Goal: Task Accomplishment & Management: Complete application form

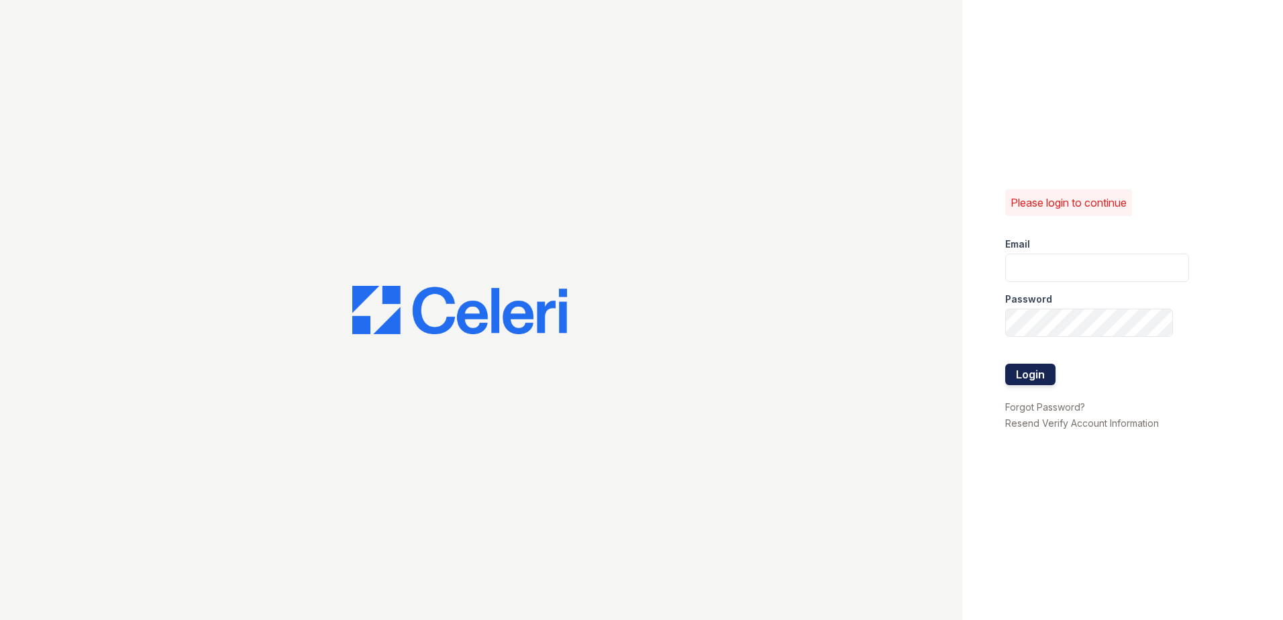
type input "[EMAIL_ADDRESS][DOMAIN_NAME]"
click at [1039, 374] on button "Login" at bounding box center [1030, 374] width 50 height 21
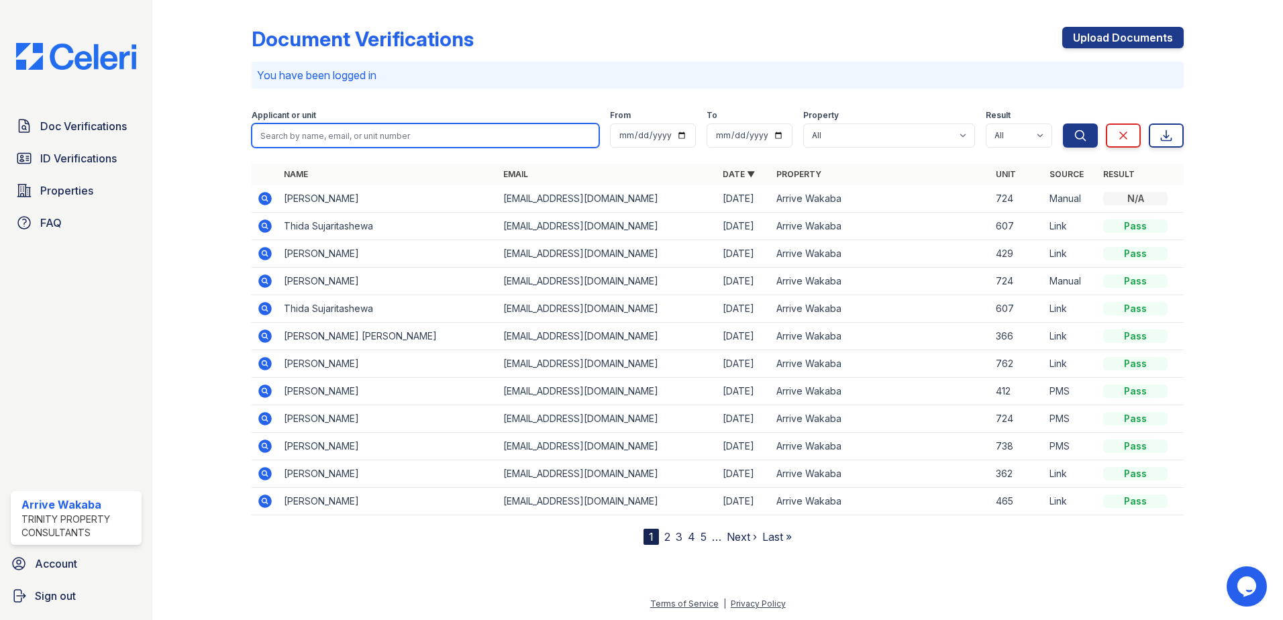
click at [381, 146] on input "search" at bounding box center [426, 135] width 348 height 24
type input "morgan thompson"
click at [1063, 123] on button "Search" at bounding box center [1080, 135] width 35 height 24
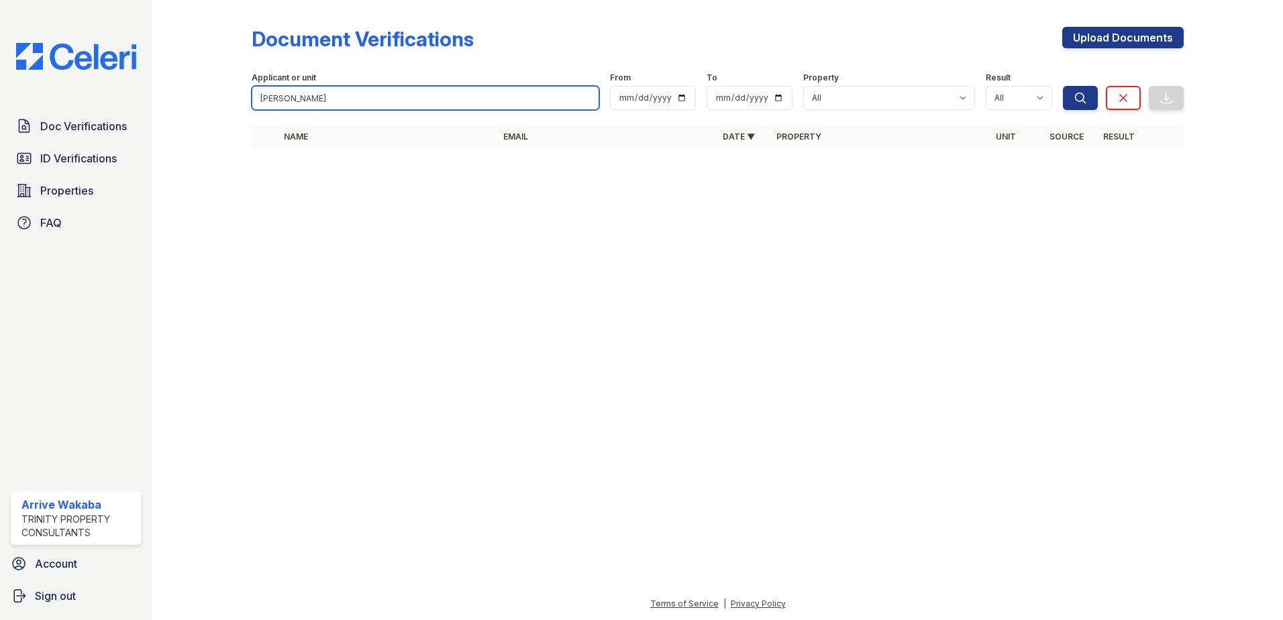
click at [386, 97] on input "morgan thompson" at bounding box center [426, 98] width 348 height 24
type input "m"
type input "jarvis"
click at [1063, 86] on button "Search" at bounding box center [1080, 98] width 35 height 24
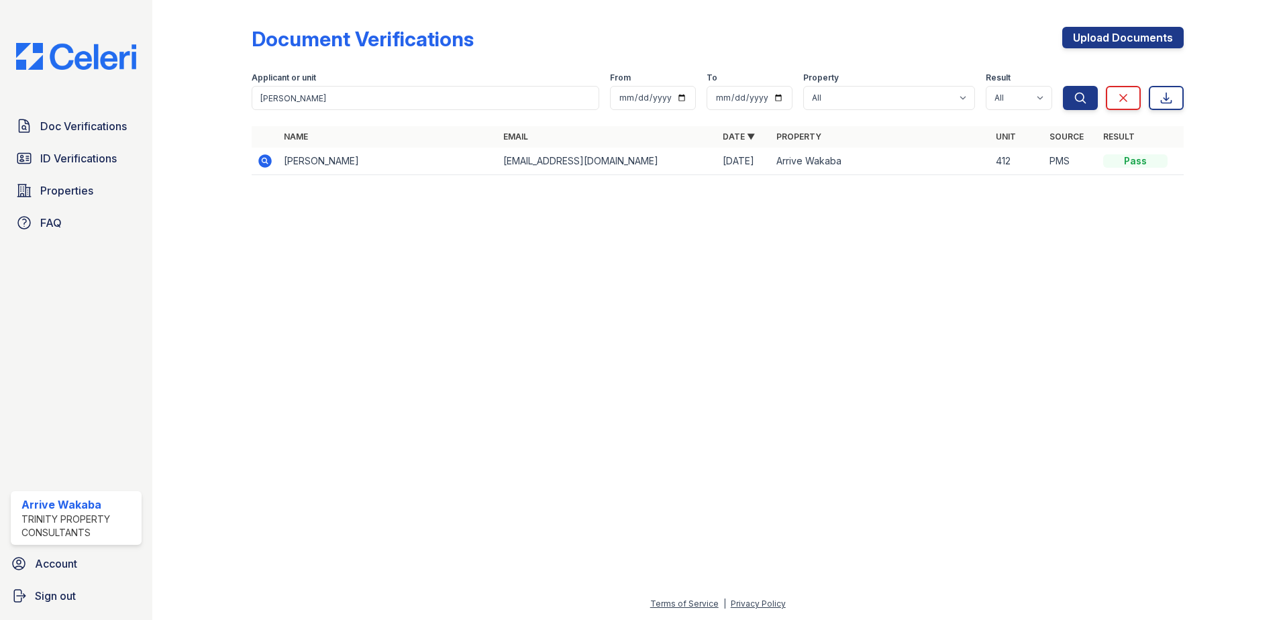
click at [265, 152] on td at bounding box center [265, 162] width 27 height 28
click at [261, 164] on icon at bounding box center [264, 160] width 13 height 13
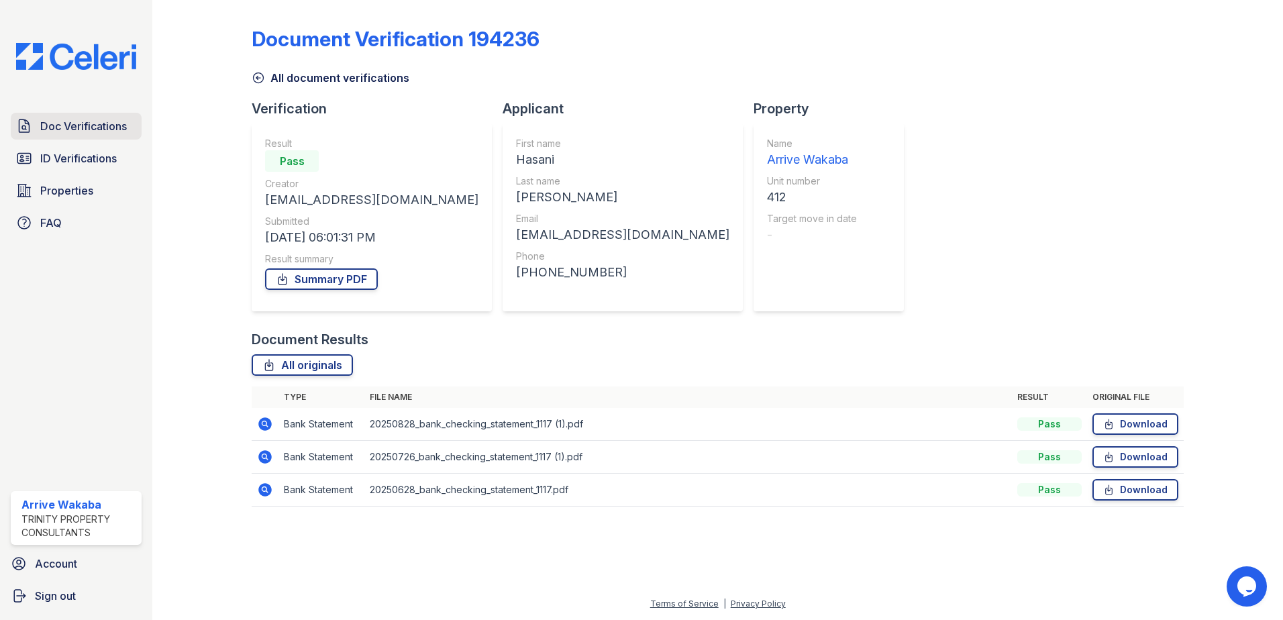
click at [93, 115] on link "Doc Verifications" at bounding box center [76, 126] width 131 height 27
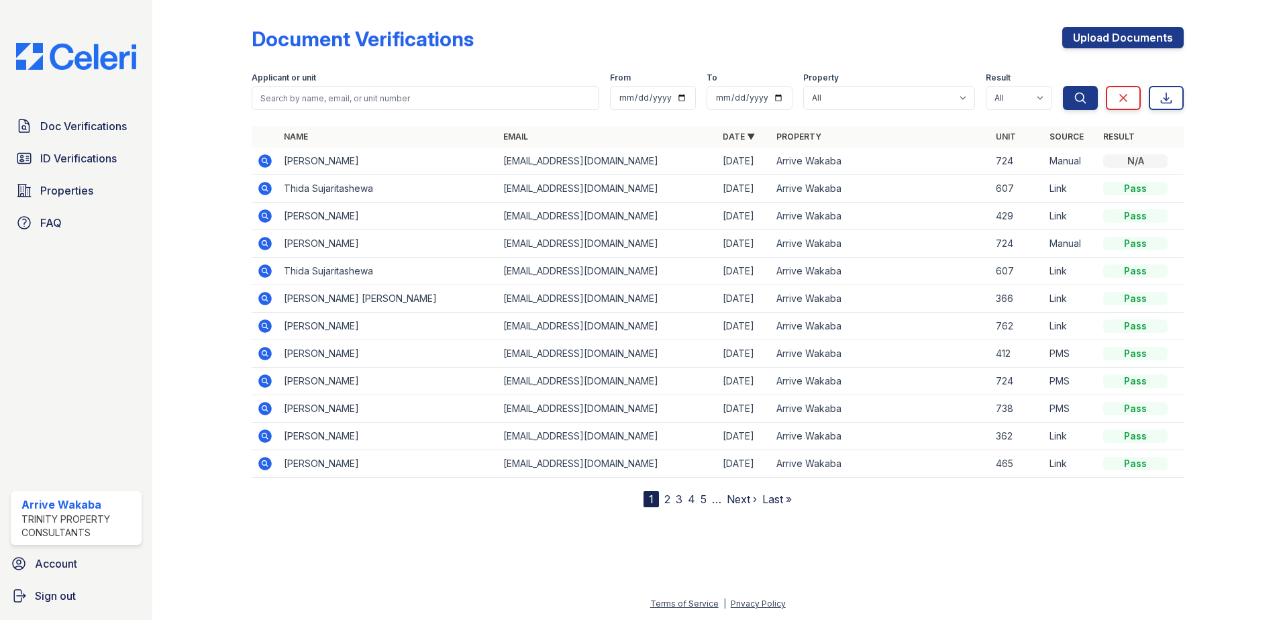
click at [319, 517] on div "Document Verifications Upload Documents Filter Applicant or unit From To Proper…" at bounding box center [718, 264] width 1088 height 529
click at [1137, 38] on link "Upload Documents" at bounding box center [1122, 37] width 121 height 21
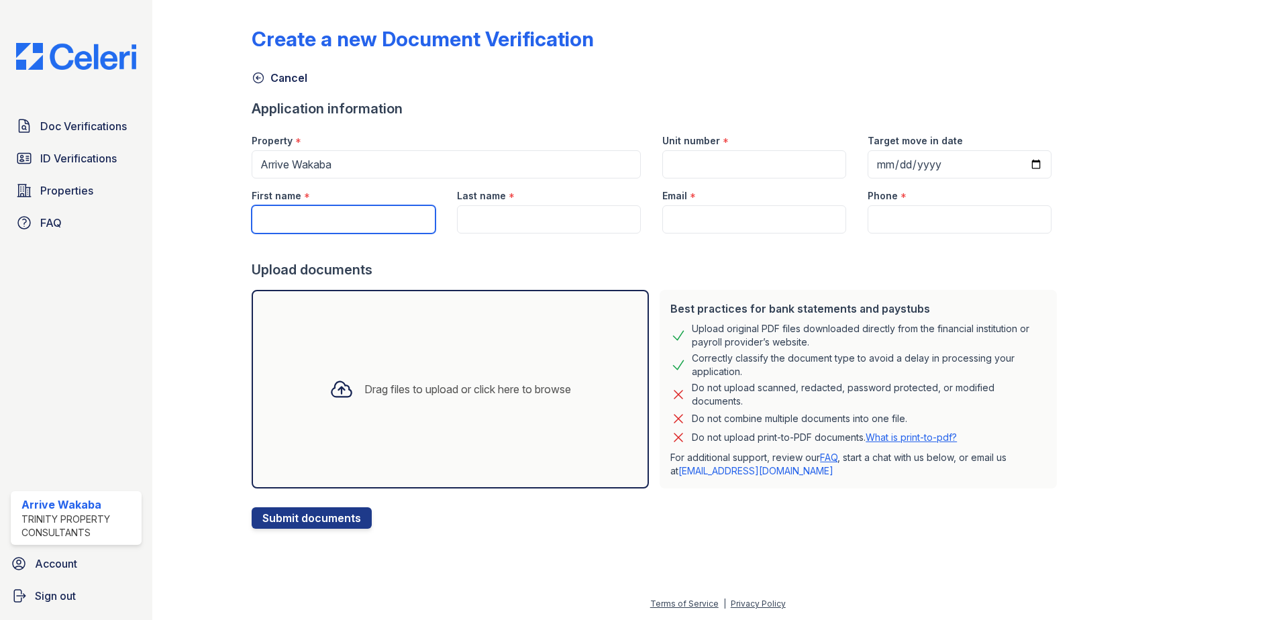
click at [327, 213] on input "First name" at bounding box center [344, 219] width 184 height 28
type input "[PERSON_NAME]"
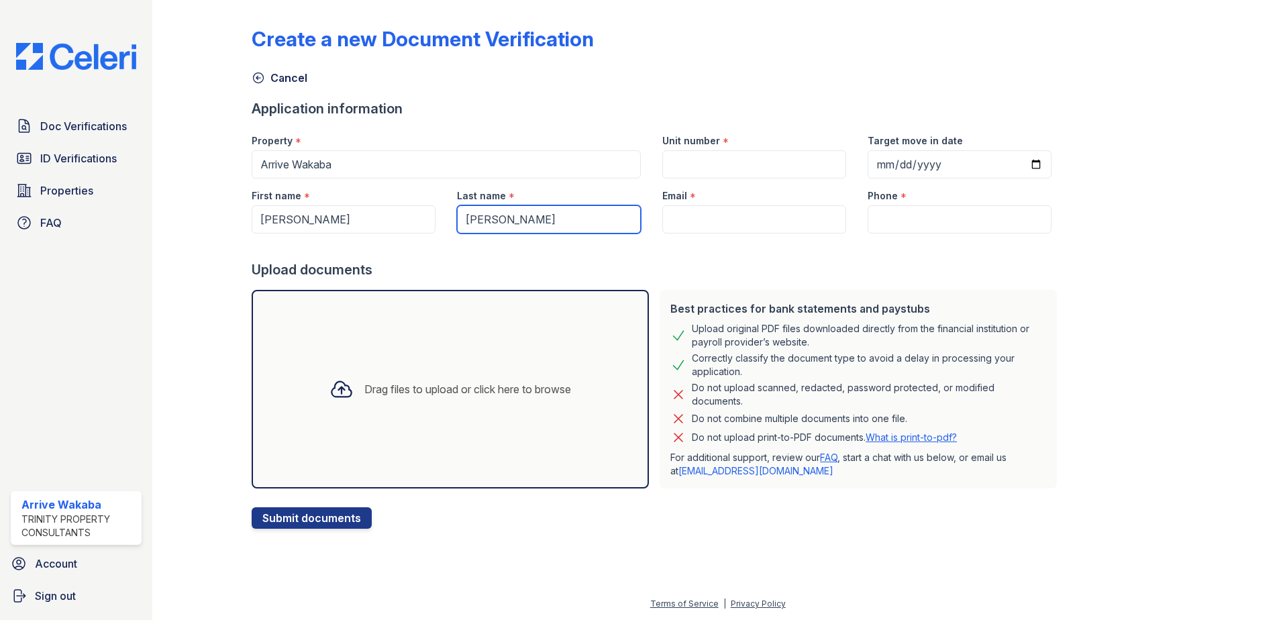
type input "[PERSON_NAME]"
drag, startPoint x: 726, startPoint y: 234, endPoint x: 716, endPoint y: 208, distance: 27.8
paste input "[EMAIL_ADDRESS][DOMAIN_NAME]"
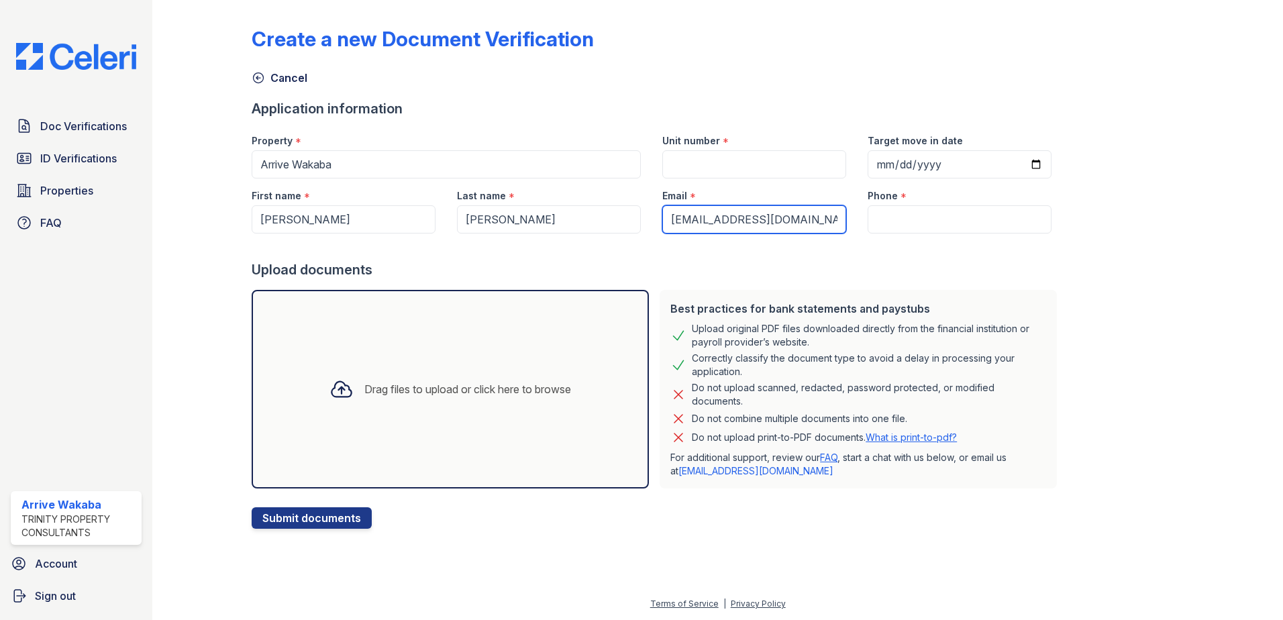
type input "[EMAIL_ADDRESS][DOMAIN_NAME]"
click at [899, 215] on input "Phone" at bounding box center [960, 219] width 184 height 28
paste input "[PHONE_NUMBER]"
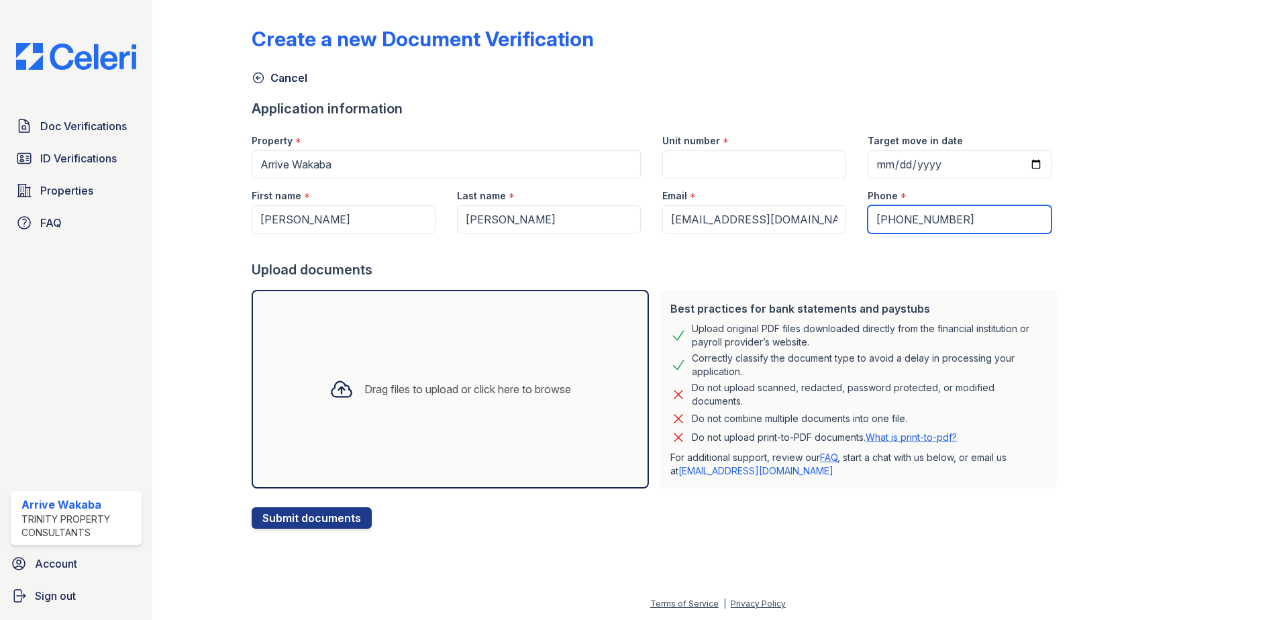
type input "[PHONE_NUMBER]"
click at [687, 160] on input "Unit number" at bounding box center [754, 164] width 184 height 28
type input "429"
click at [404, 388] on div "Drag files to upload or click here to browse" at bounding box center [467, 389] width 207 height 16
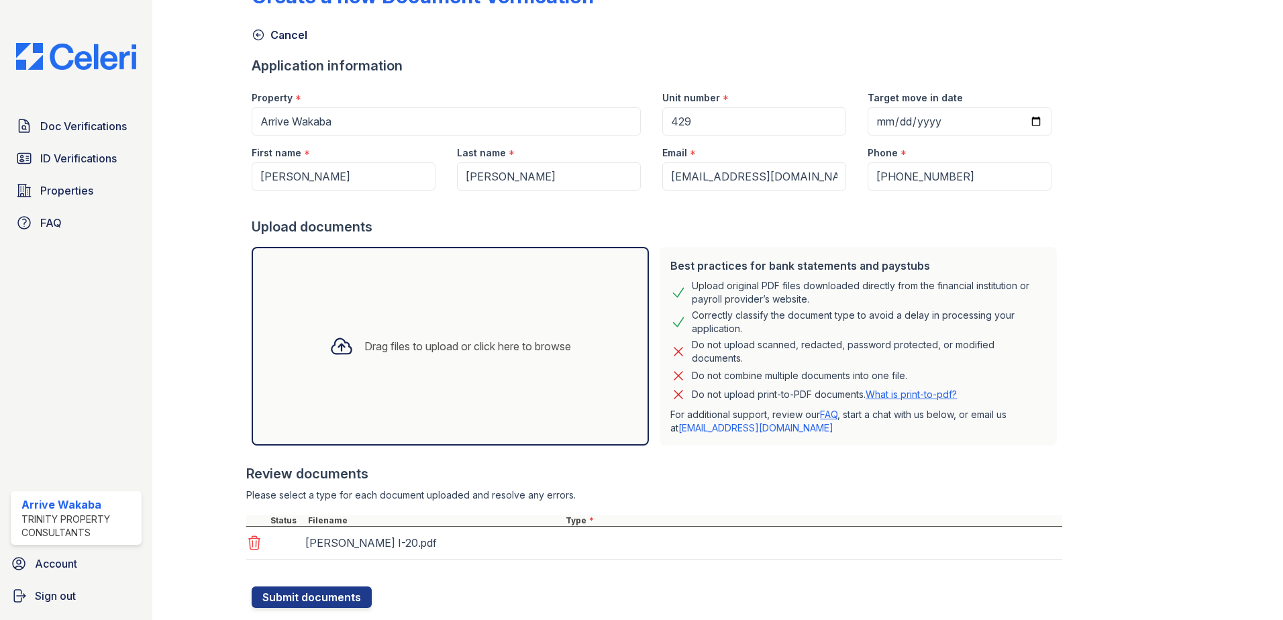
scroll to position [67, 0]
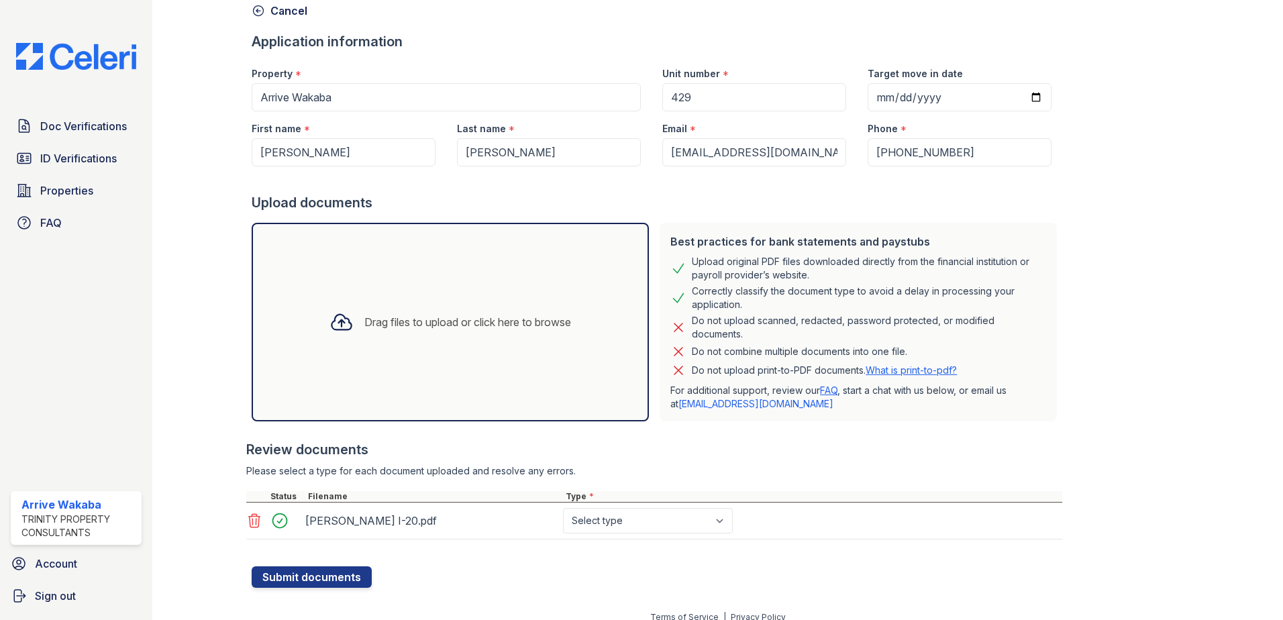
click at [354, 344] on div "Drag files to upload or click here to browse" at bounding box center [450, 322] width 263 height 46
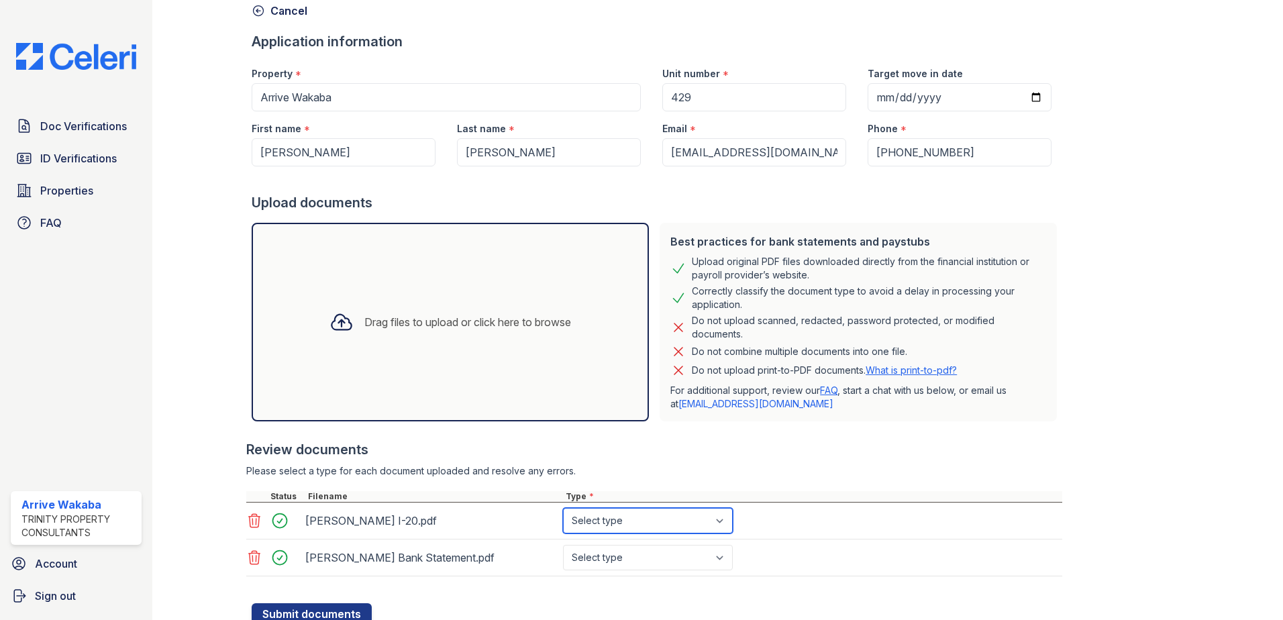
click at [599, 523] on select "Select type Paystub Bank Statement Offer Letter Tax Documents Benefit Award Let…" at bounding box center [648, 521] width 170 height 26
select select "other"
click at [563, 508] on select "Select type Paystub Bank Statement Offer Letter Tax Documents Benefit Award Let…" at bounding box center [648, 521] width 170 height 26
click at [647, 552] on select "Select type Paystub Bank Statement Offer Letter Tax Documents Benefit Award Let…" at bounding box center [648, 558] width 170 height 26
select select "bank_statement"
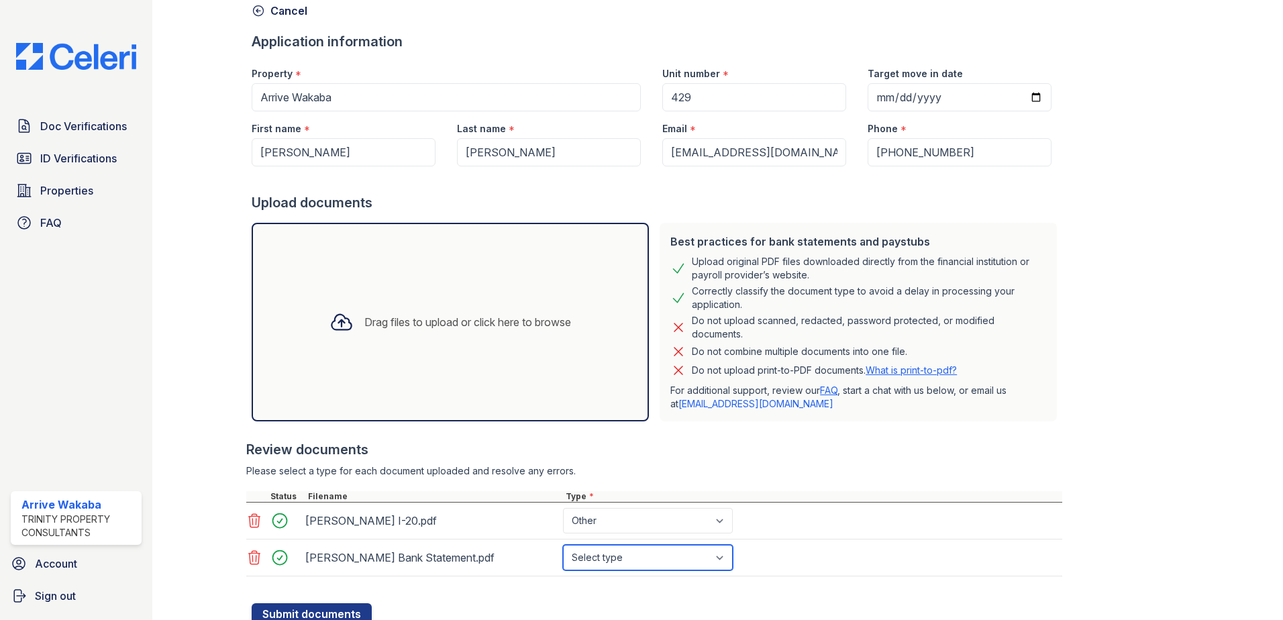
click at [563, 545] on select "Select type Paystub Bank Statement Offer Letter Tax Documents Benefit Award Let…" at bounding box center [648, 558] width 170 height 26
click at [475, 619] on html "Doc Verifications ID Verifications Properties FAQ Arrive [GEOGRAPHIC_DATA] Trin…" at bounding box center [641, 310] width 1283 height 620
click at [359, 610] on button "Submit documents" at bounding box center [312, 613] width 120 height 21
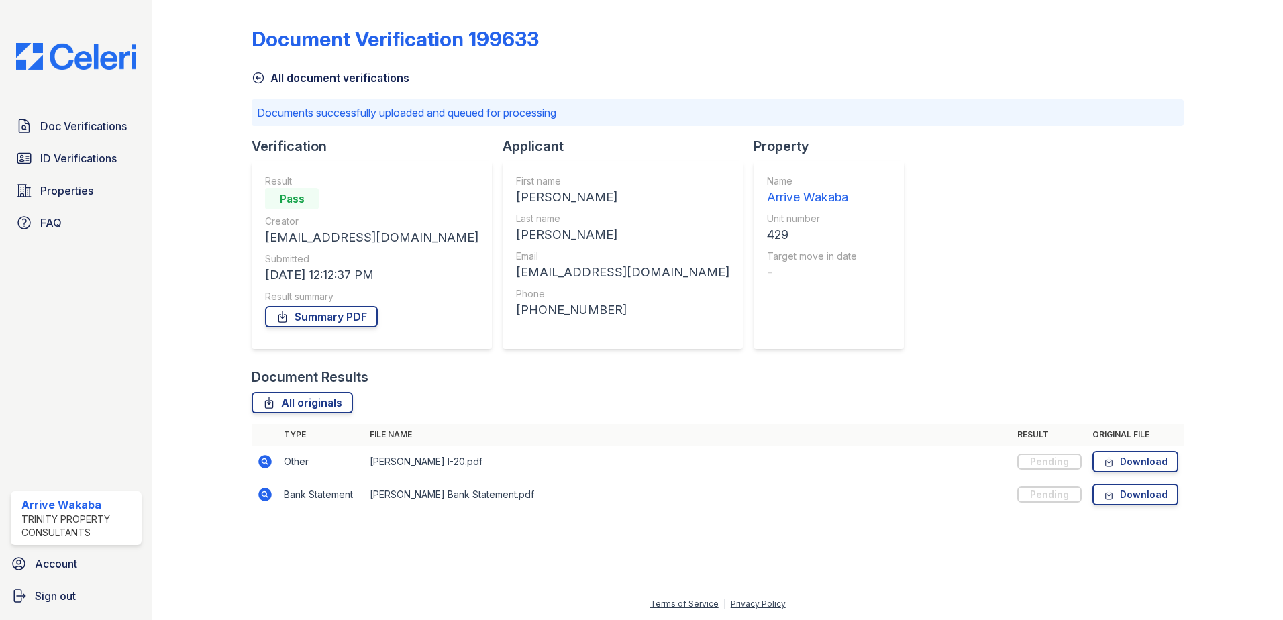
click at [995, 318] on div "Document Verification 199633 All document verifications Documents successfully …" at bounding box center [718, 264] width 932 height 519
